Goal: Task Accomplishment & Management: Manage account settings

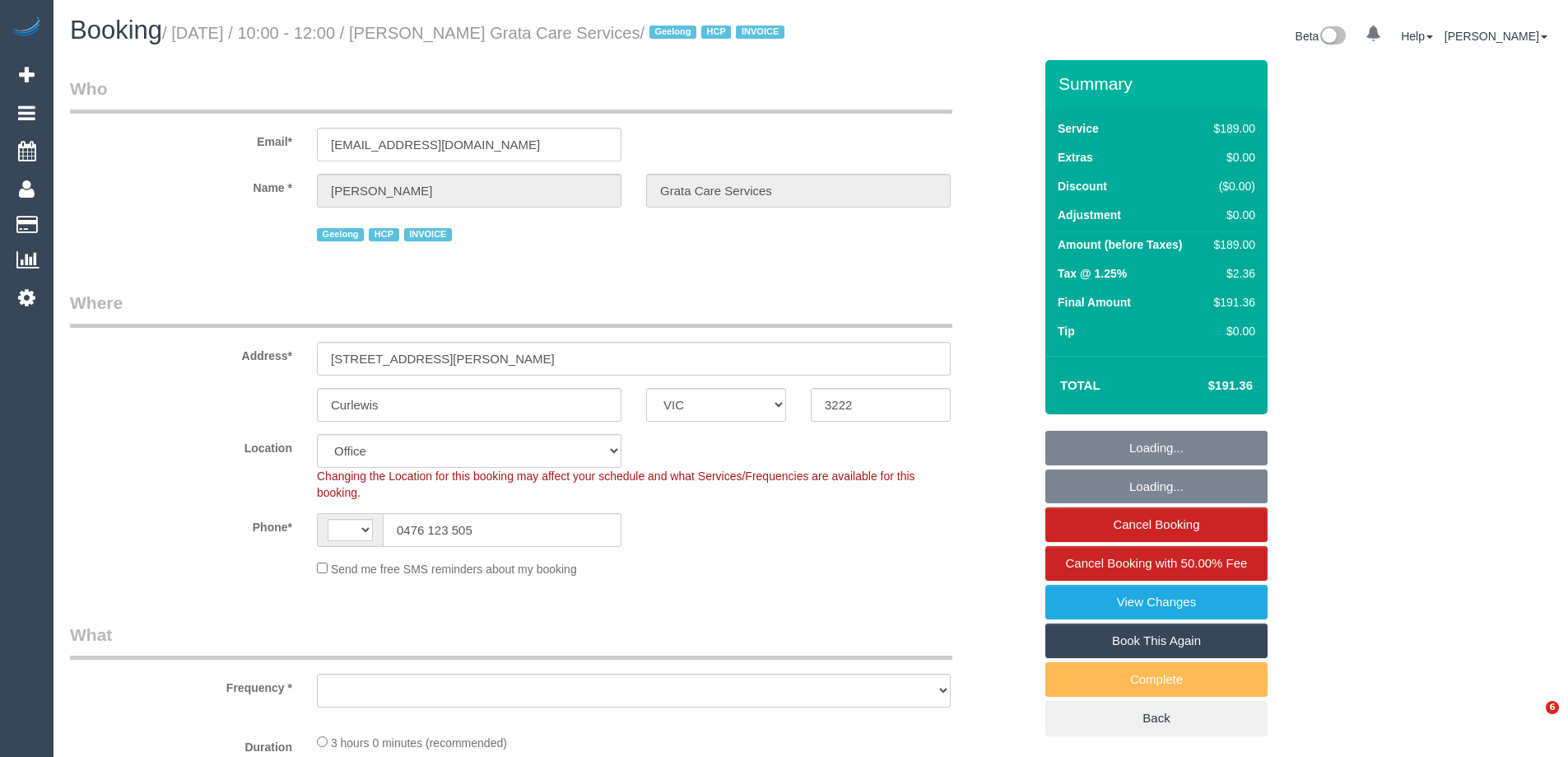
select select "VIC"
select select "180"
select select "number:27"
select select "number:14"
select select "number:19"
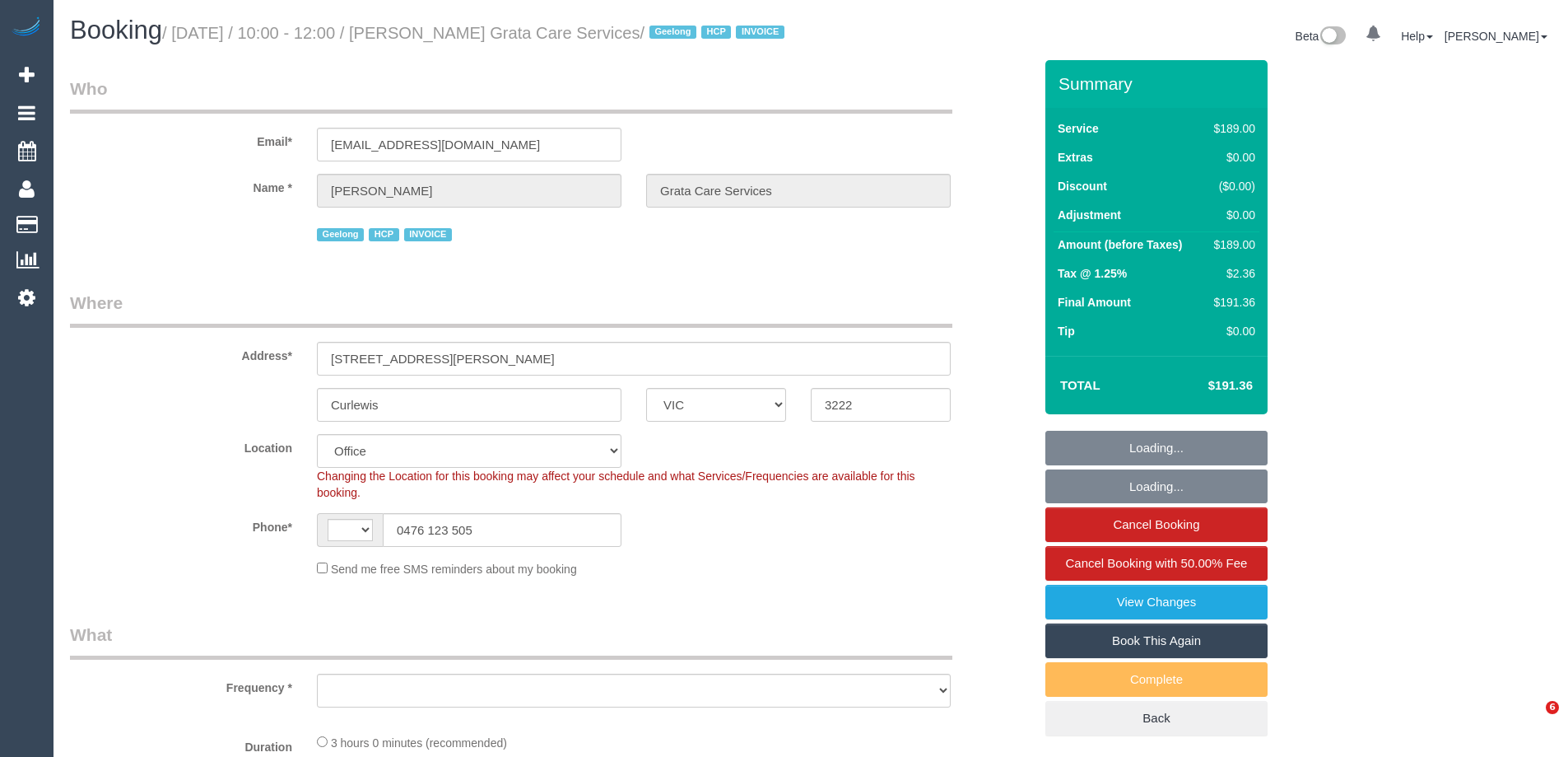
select select "number:36"
select select "number:35"
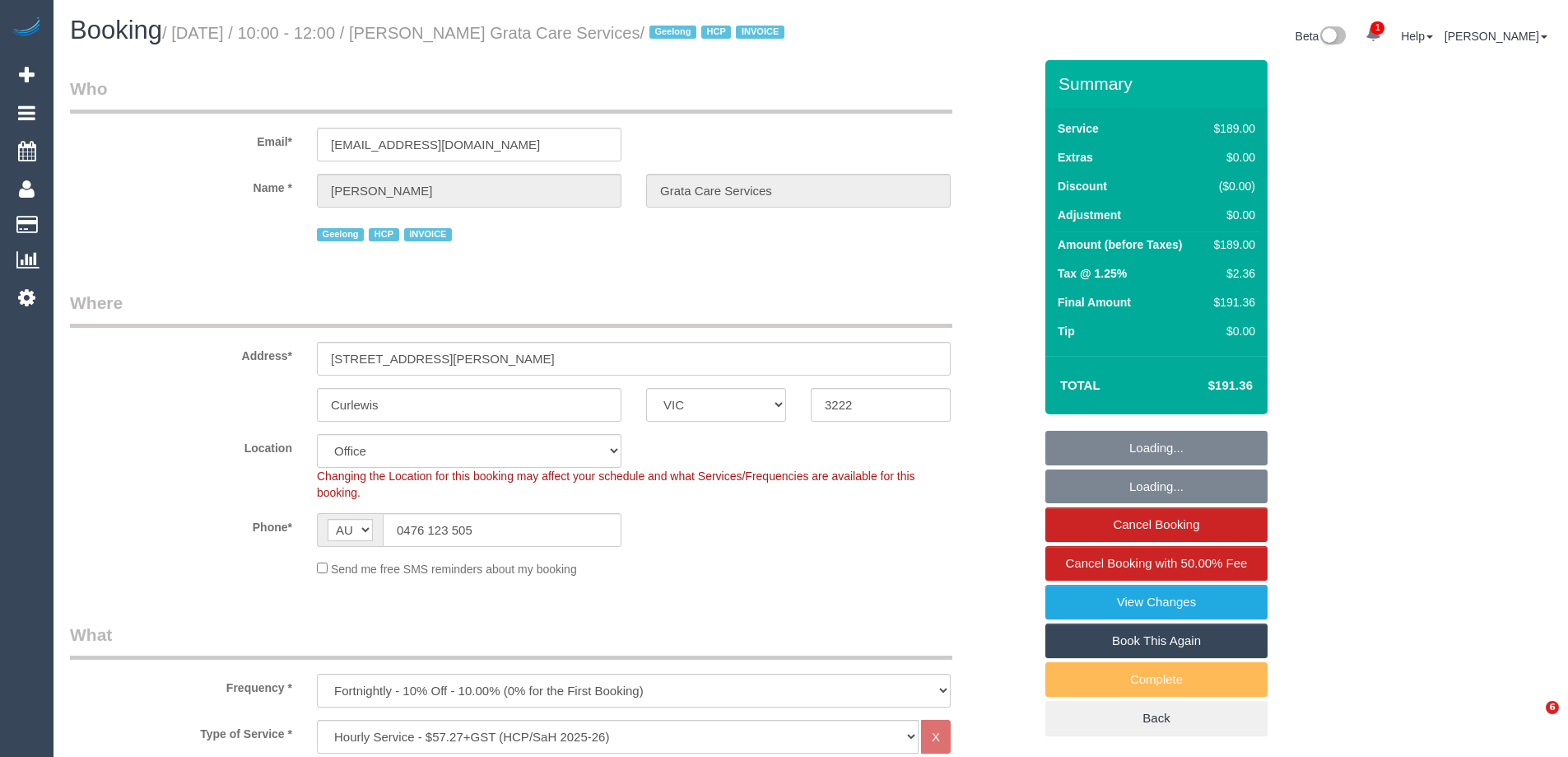
select select "string:AU"
select select "object:2123"
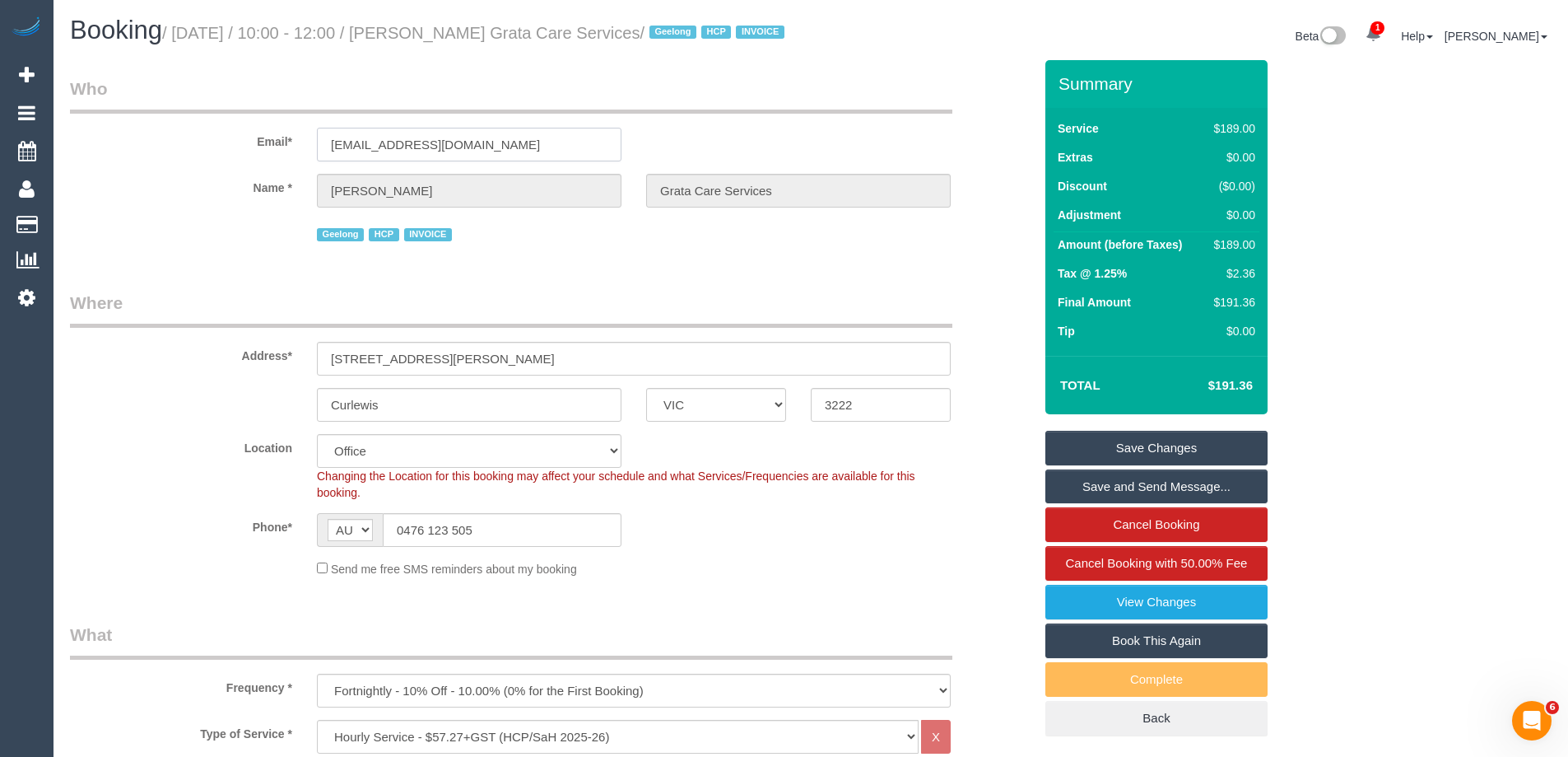
drag, startPoint x: 495, startPoint y: 160, endPoint x: 279, endPoint y: 162, distance: 216.0
click at [279, 161] on div "Email* [EMAIL_ADDRESS][DOMAIN_NAME]" at bounding box center [551, 120] width 987 height 85
drag, startPoint x: 503, startPoint y: 543, endPoint x: 247, endPoint y: 541, distance: 256.0
click at [249, 536] on div "Phone* AF AL DZ AD AO AI AQ AG AR AM AW AU AT AZ BS BH BD BB BY BE BZ BJ BM BT …" at bounding box center [551, 530] width 987 height 33
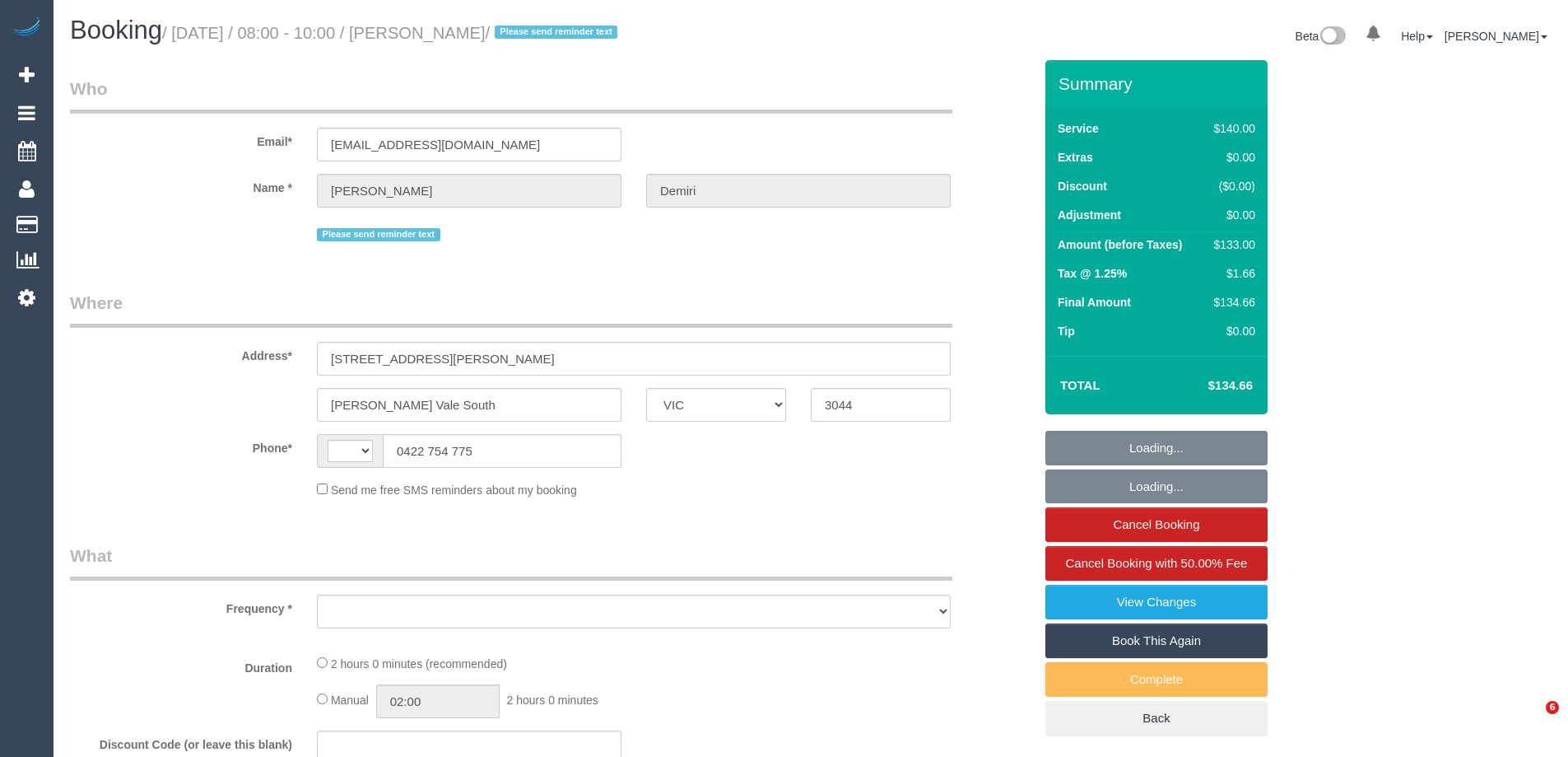
select select "VIC"
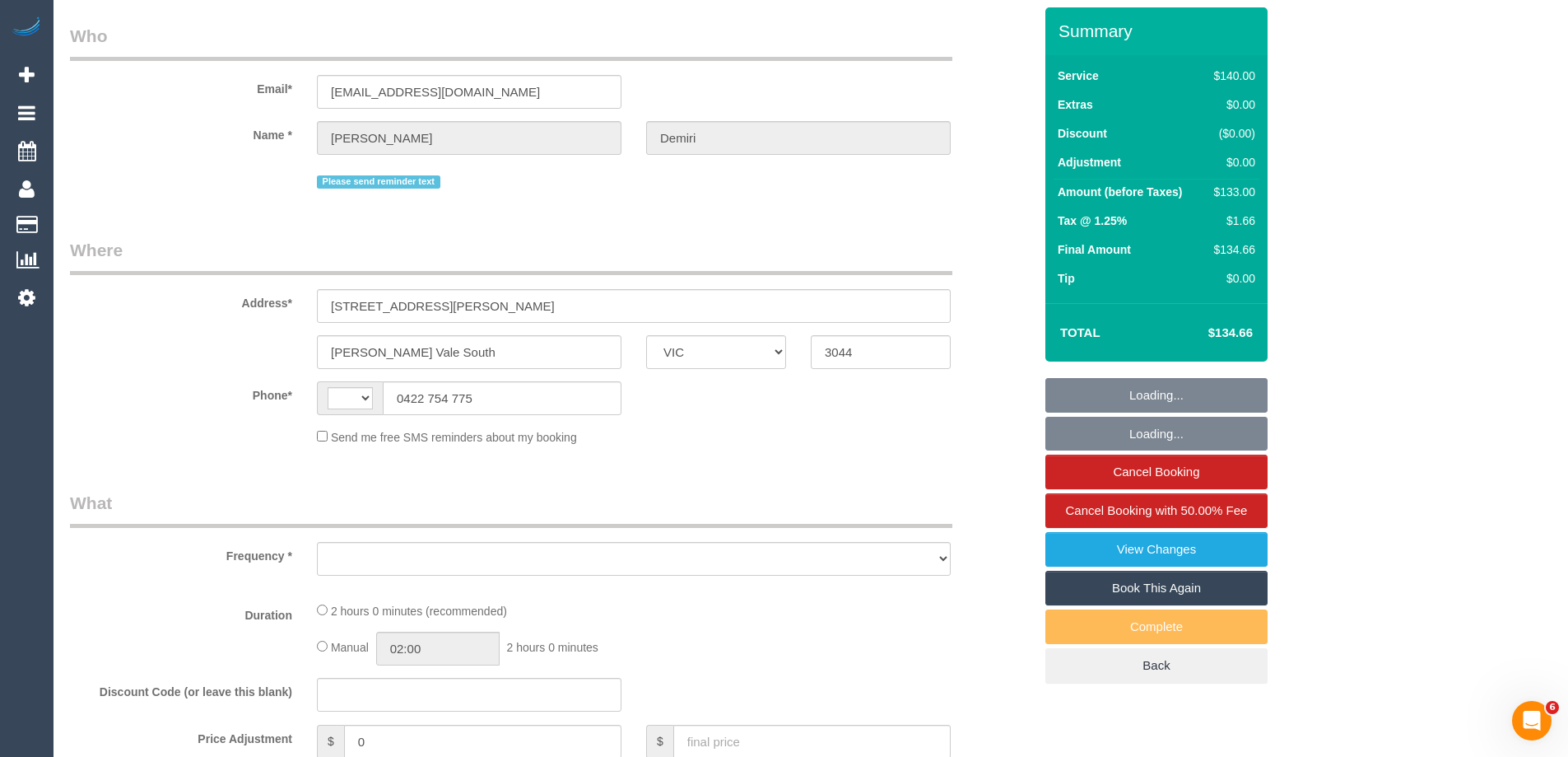
select select "string:AU"
select select "number:28"
select select "number:15"
select select "number:18"
select select "number:24"
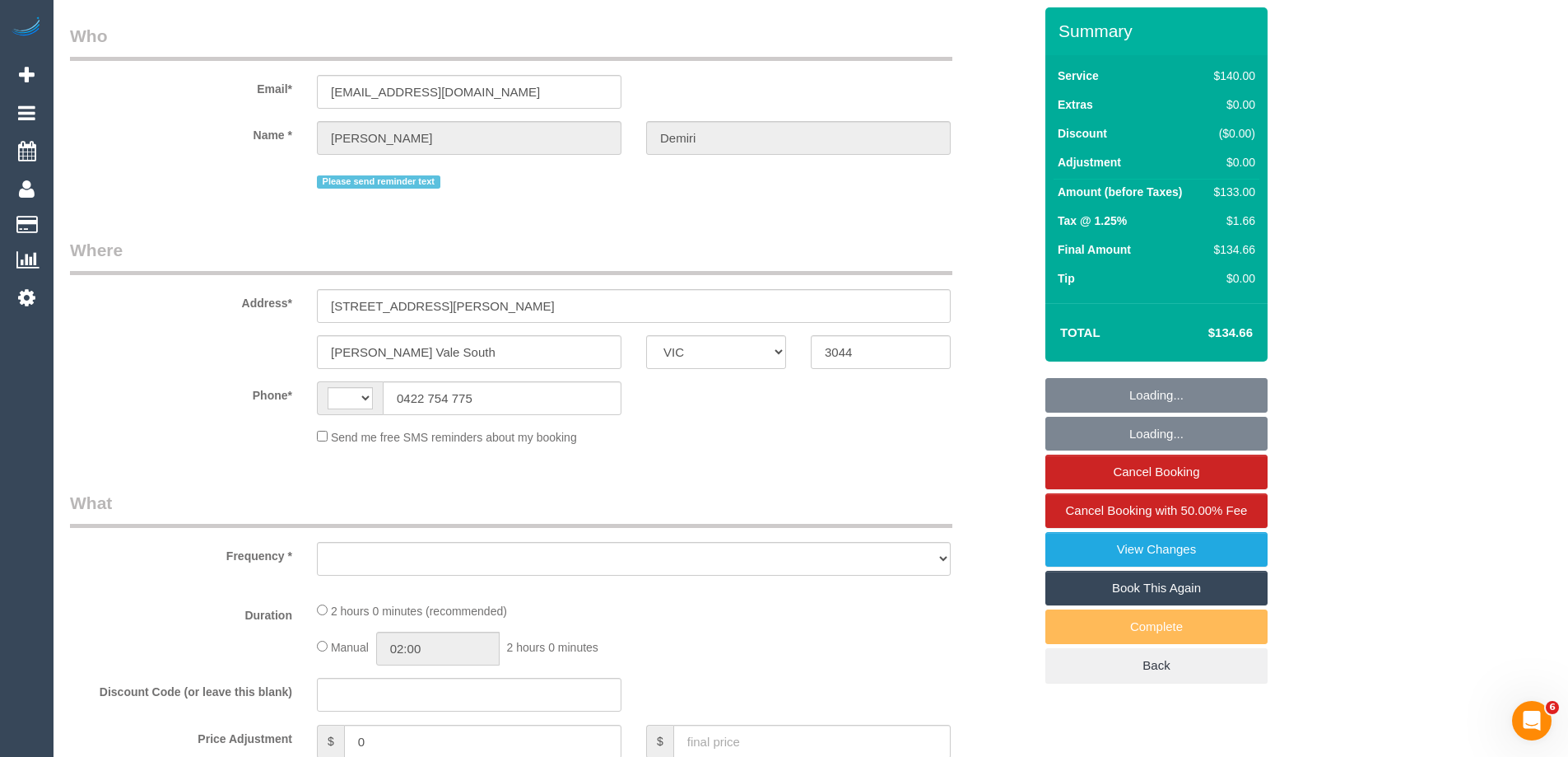
select select "number:34"
select select "number:13"
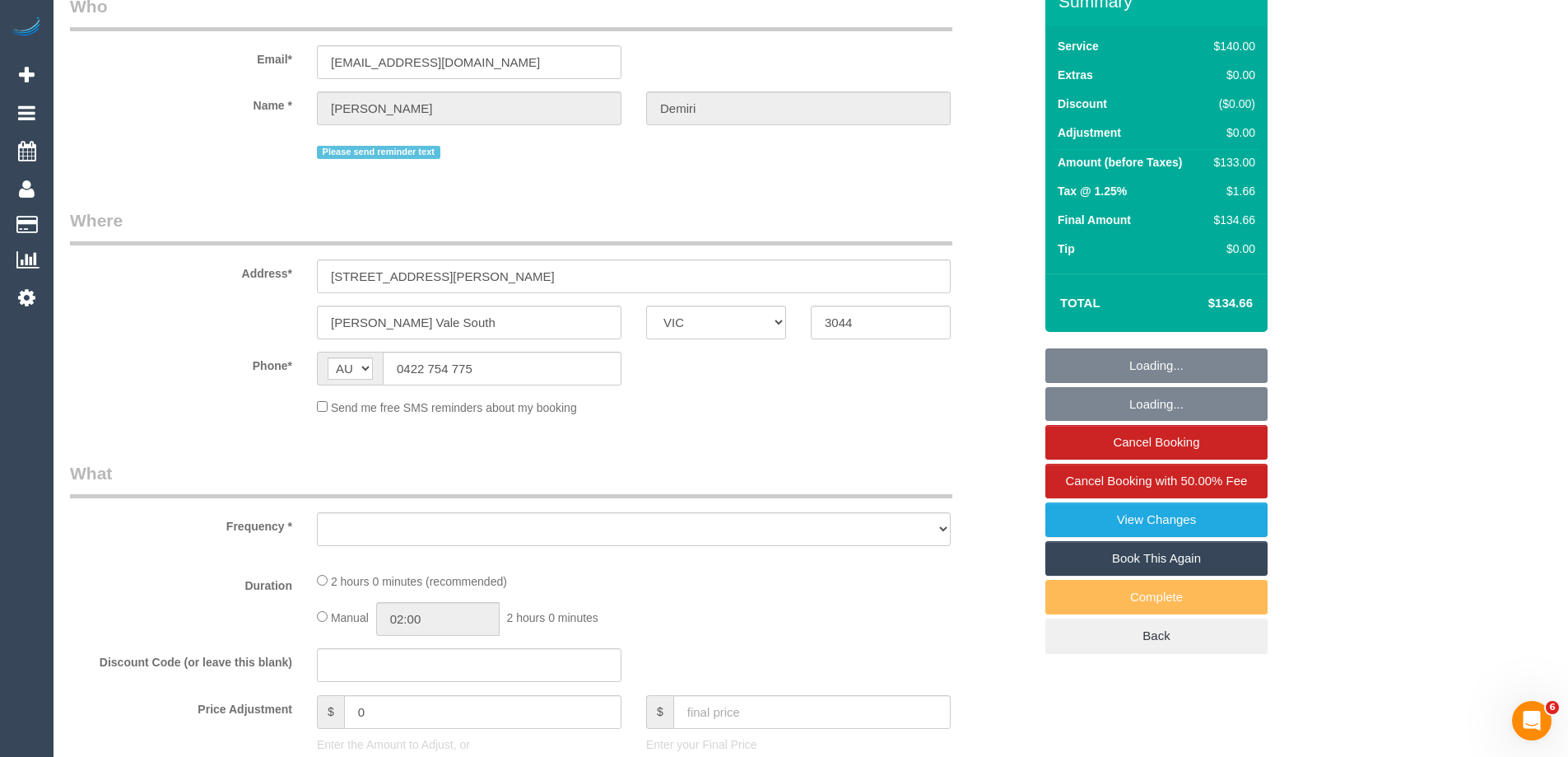
select select "object:759"
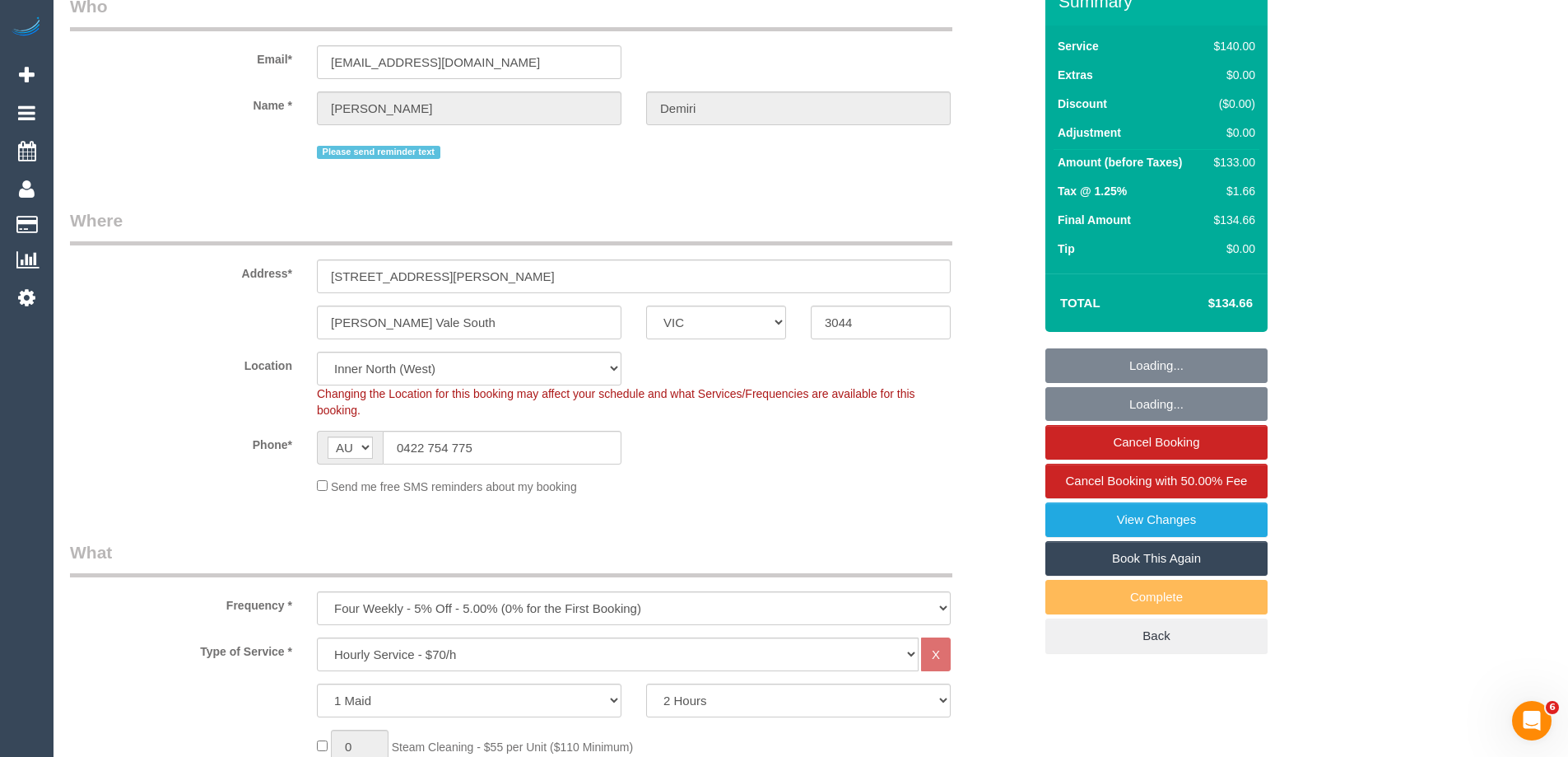
select select "string:stripe-pm_1QHBrD2GScqysDRVybbNqxWX"
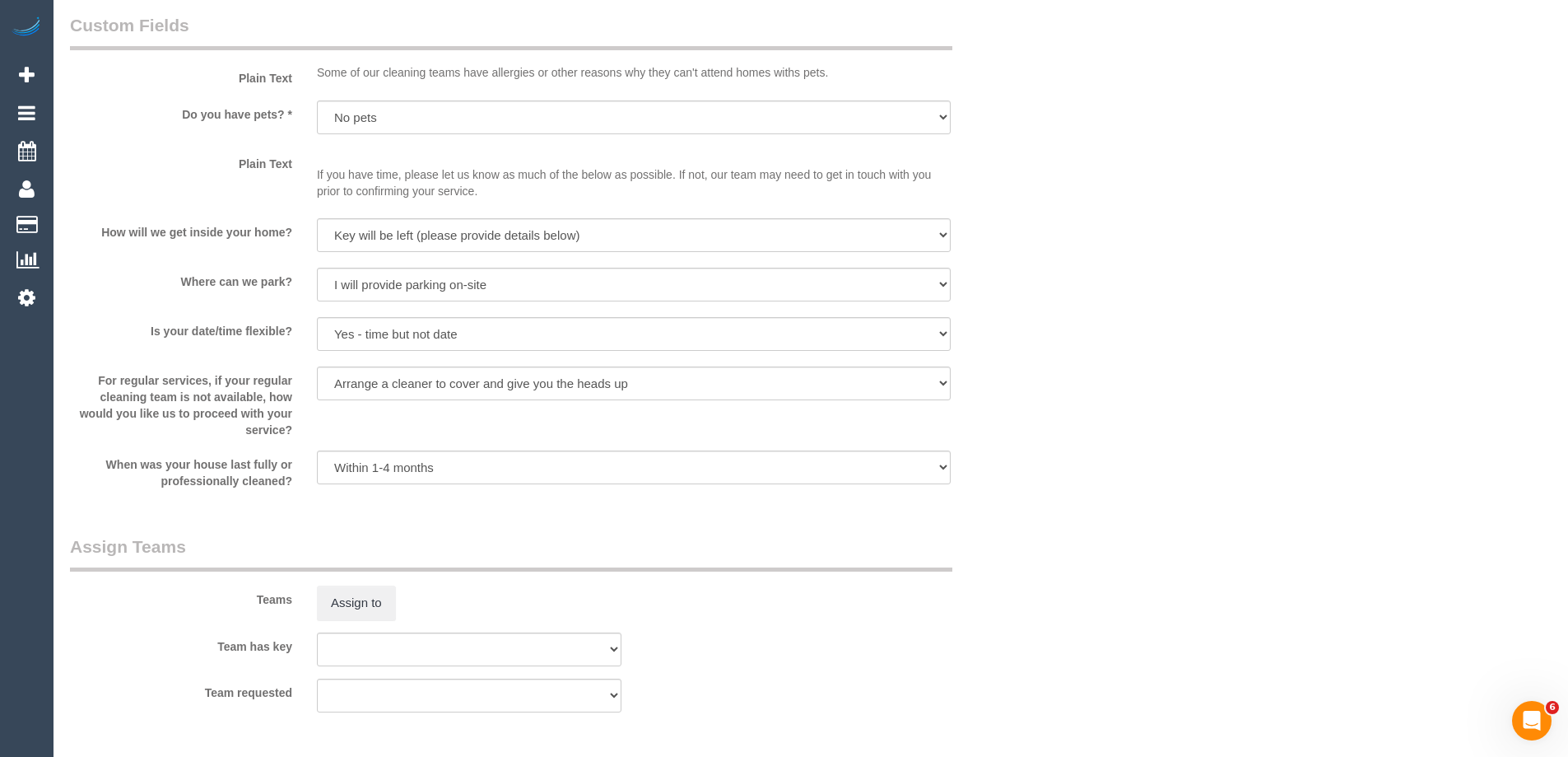
select select "object:1843"
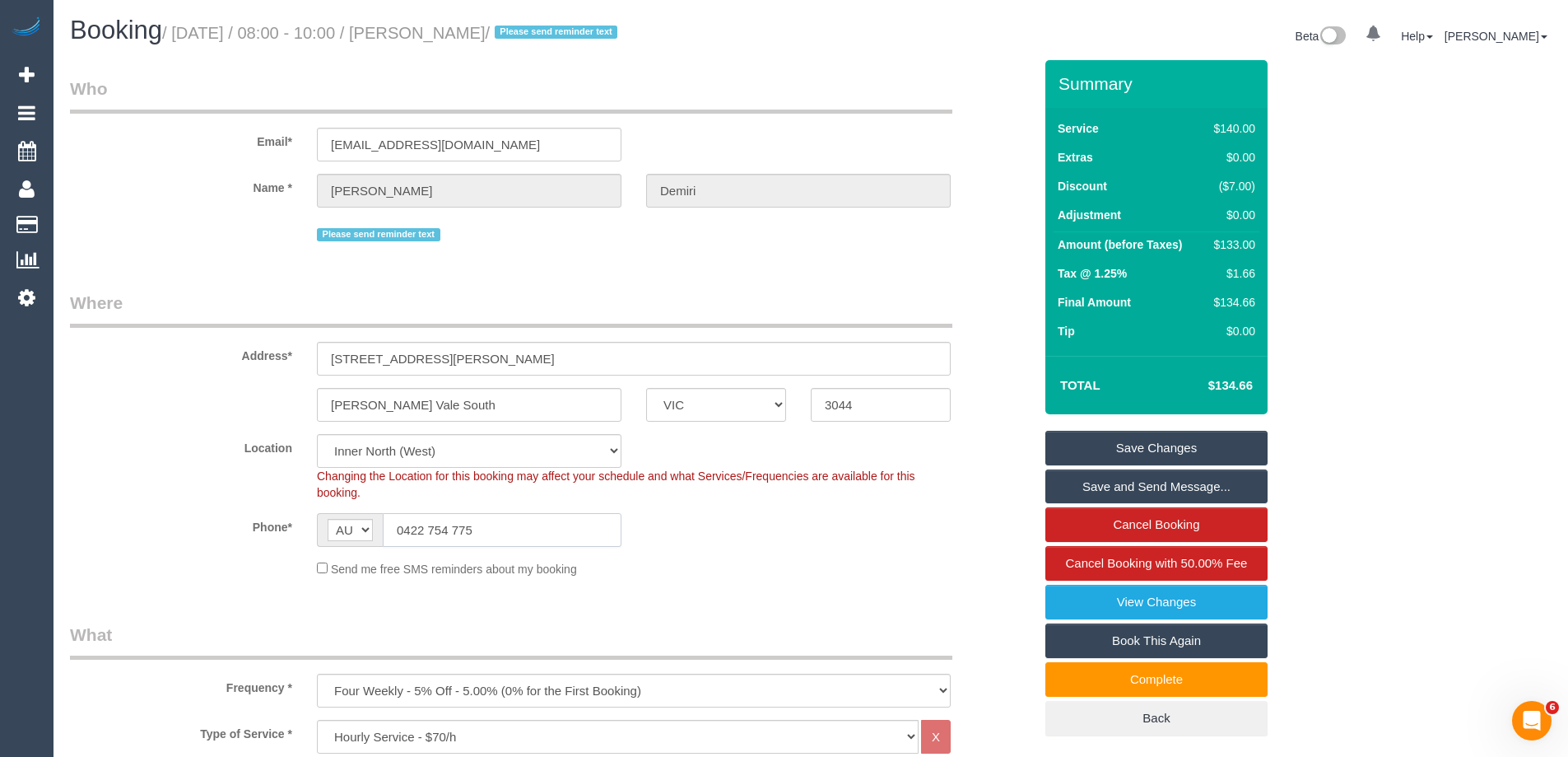
drag, startPoint x: 231, startPoint y: 511, endPoint x: 105, endPoint y: 511, distance: 126.0
click at [147, 515] on div "Phone* AF AL DZ AD AO AI AQ AG AR AM AW AU AT AZ BS BH BD BB BY BE BZ BJ BM BT …" at bounding box center [551, 530] width 987 height 33
